Goal: Information Seeking & Learning: Learn about a topic

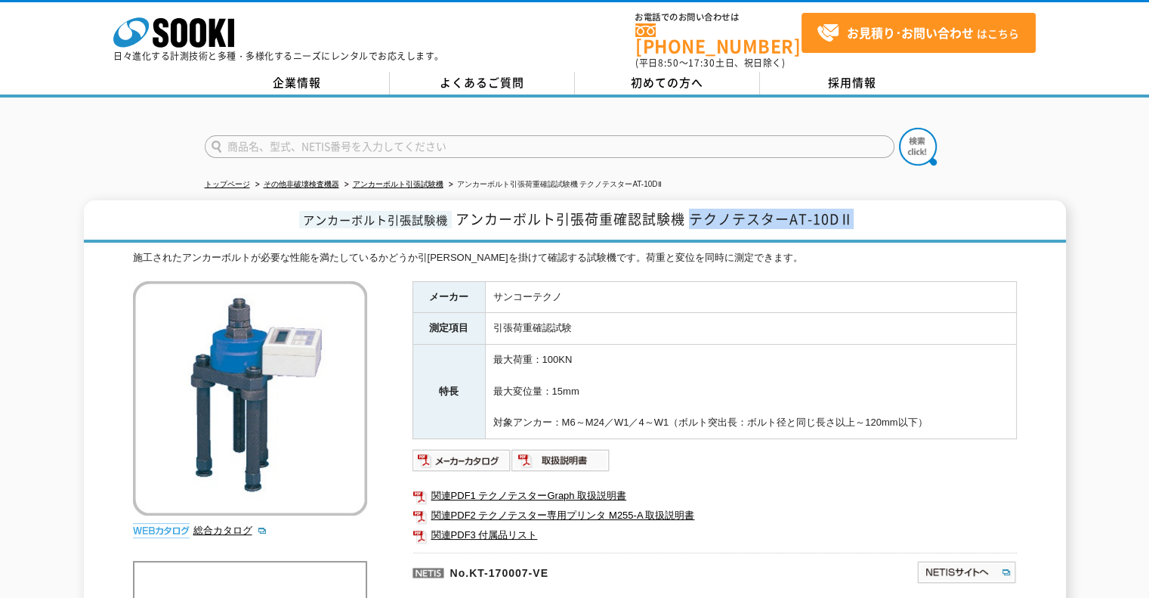
click at [689, 208] on h1 "アンカーボルト引張試験機 アンカーボルト引張荷重確認試験機 テクノテスターAT-10DⅡ" at bounding box center [575, 221] width 982 height 42
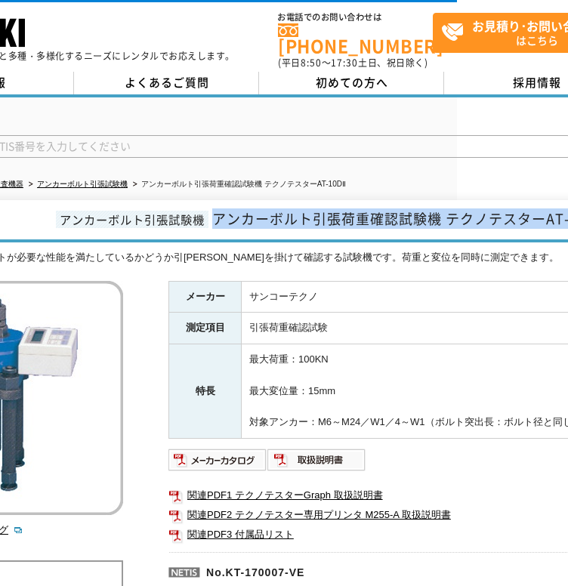
scroll to position [0, 316]
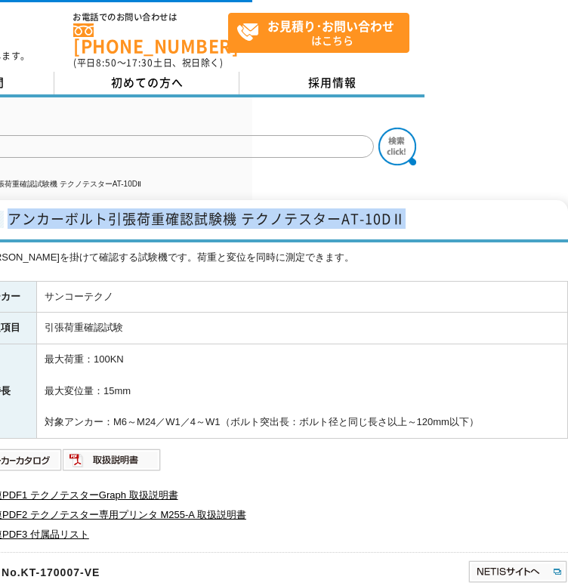
drag, startPoint x: 326, startPoint y: 214, endPoint x: 408, endPoint y: 214, distance: 82.3
click at [408, 214] on h1 "アンカーボルト引張試験機 アンカーボルト引張荷重確認試験機 テクノテスターAT-10DⅡ" at bounding box center [126, 221] width 884 height 42
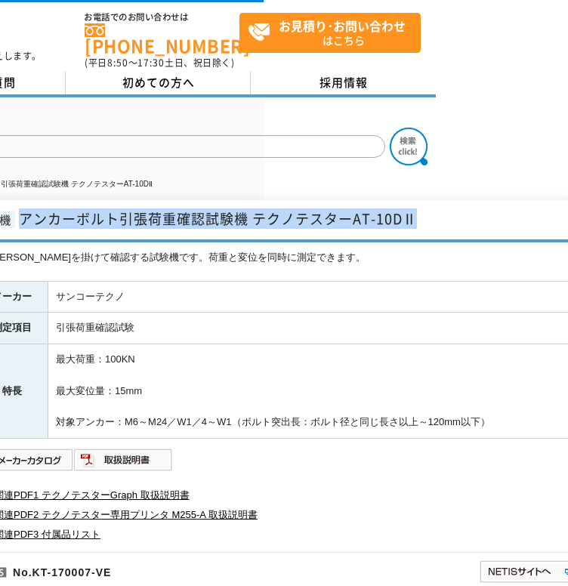
copy span "アンカーボルト引張荷重確認試験機 テクノテスターAT-10DⅡ"
drag, startPoint x: 516, startPoint y: 410, endPoint x: 58, endPoint y: 418, distance: 457.9
click at [58, 418] on td "最大荷重：100KN 最大変位量：15mm 対象アンカー：M6～M24／W1／4～W1（ボルト突出長：ボルト径と同じ長さ以上～120mm以下）" at bounding box center [313, 391] width 531 height 94
copy td "対象アンカー：M6～M24／W1／4～W1（ボルト突出長：ボルト径と同じ長さ以上～120mm以下）"
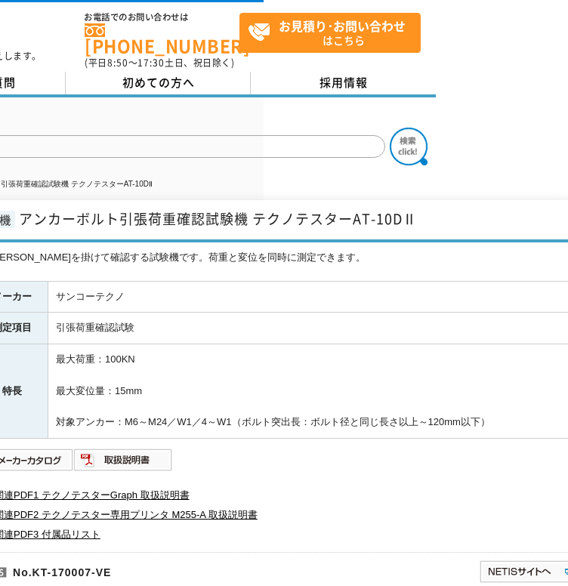
click at [266, 465] on div "メーカー サンコーテクノ 測定項目 引張荷重確認試験 特長 最大荷重：100KN 最大変位量：15mm 対象アンカー：M6～M24／W1／4～W1（ボルト突出…" at bounding box center [277, 448] width 604 height 334
click at [33, 452] on img at bounding box center [24, 460] width 99 height 24
